Goal: Transaction & Acquisition: Purchase product/service

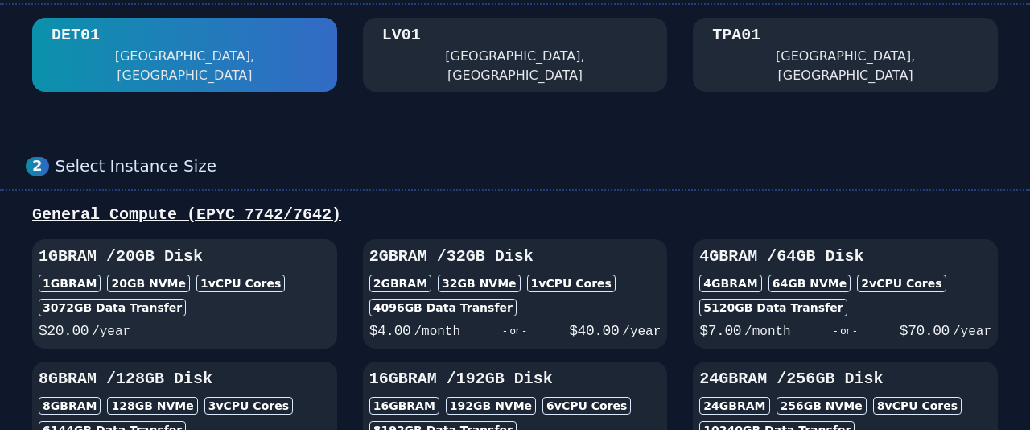
scroll to position [232, 0]
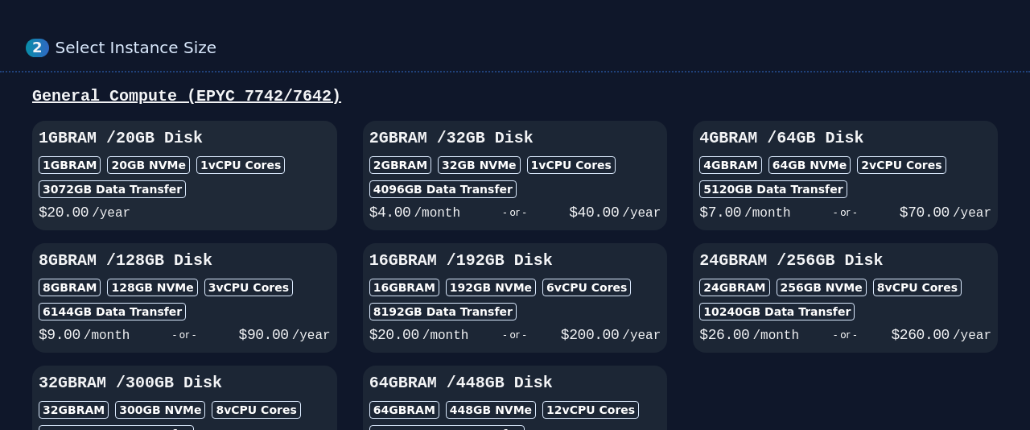
click at [130, 155] on div "1GB RAM / 20 GB Disk 1GB RAM 20 GB NVMe 1 vCPU Cores 3072 GB Data Transfer $ 20…" at bounding box center [184, 175] width 305 height 97
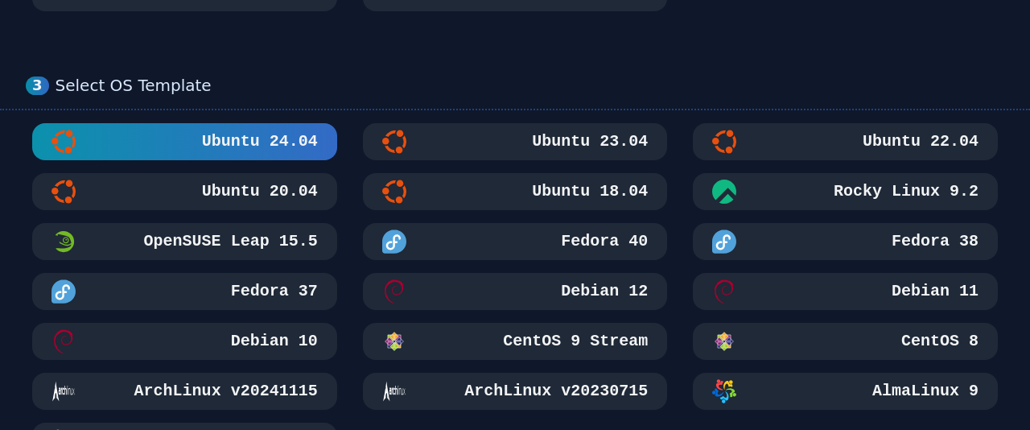
scroll to position [232, 0]
